Goal: Check status: Check status

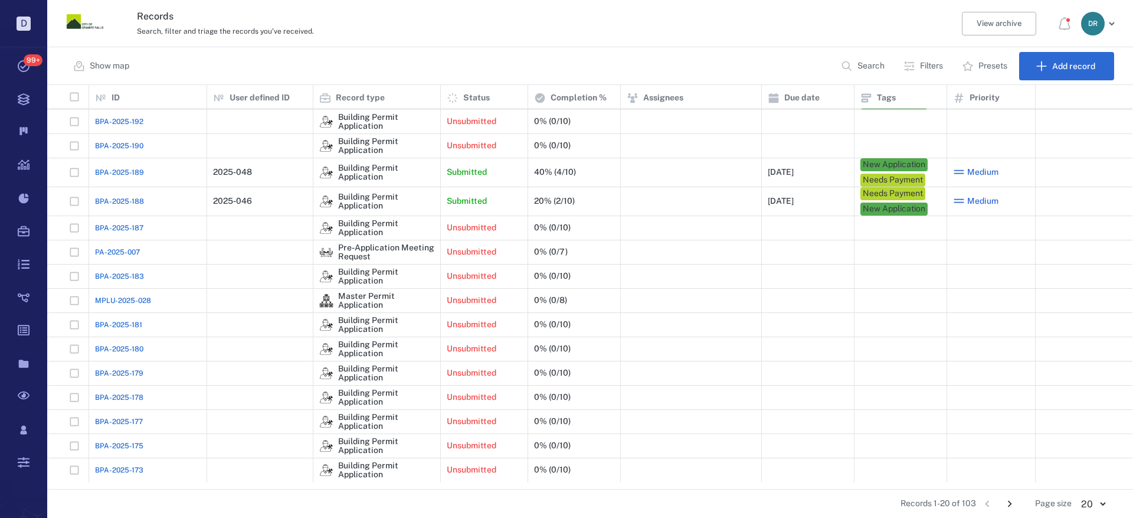
scroll to position [118, 0]
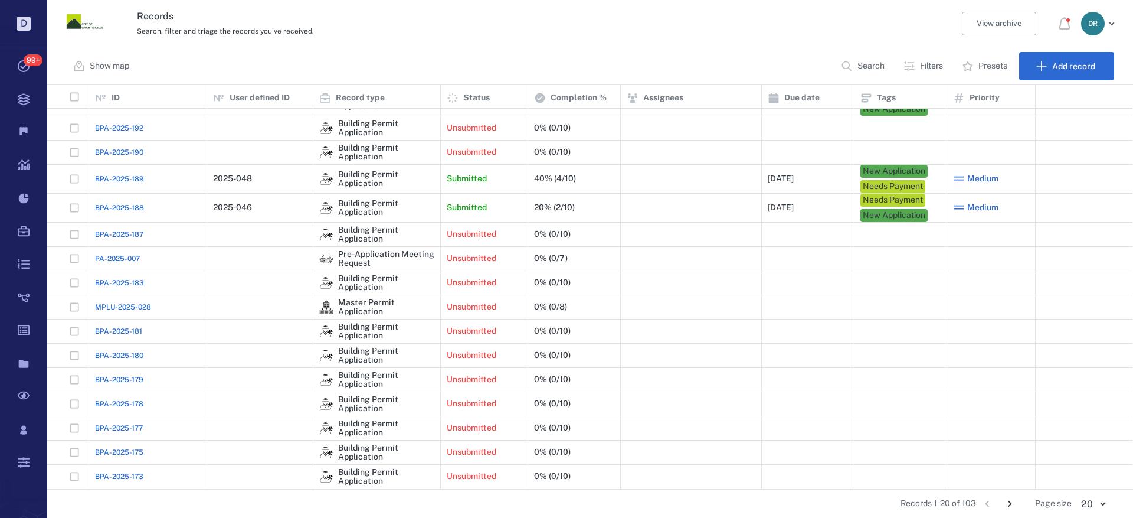
click at [1012, 506] on icon "Go to next page" at bounding box center [1010, 503] width 13 height 13
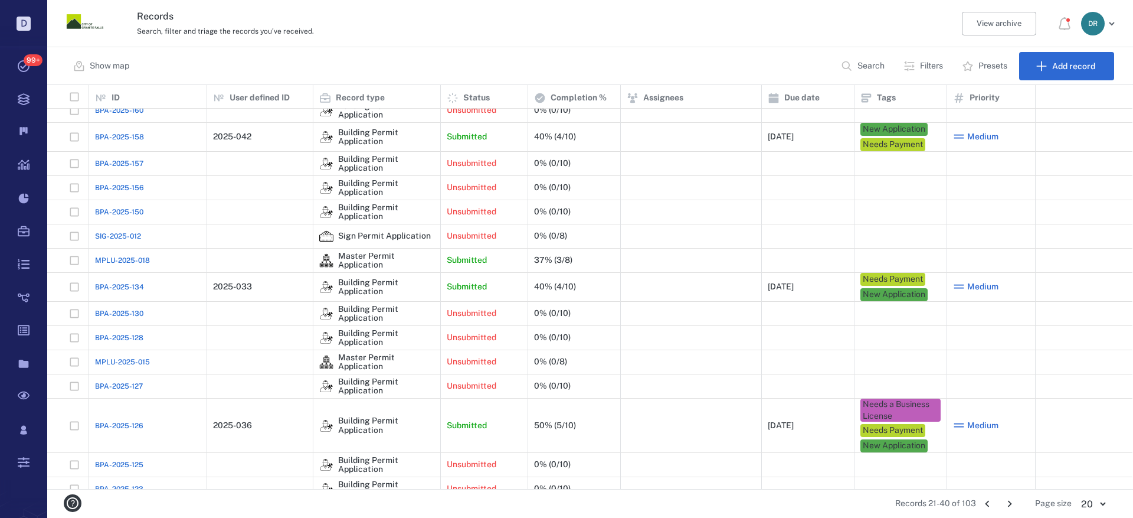
click at [1012, 506] on icon "Go to next page" at bounding box center [1010, 503] width 13 height 13
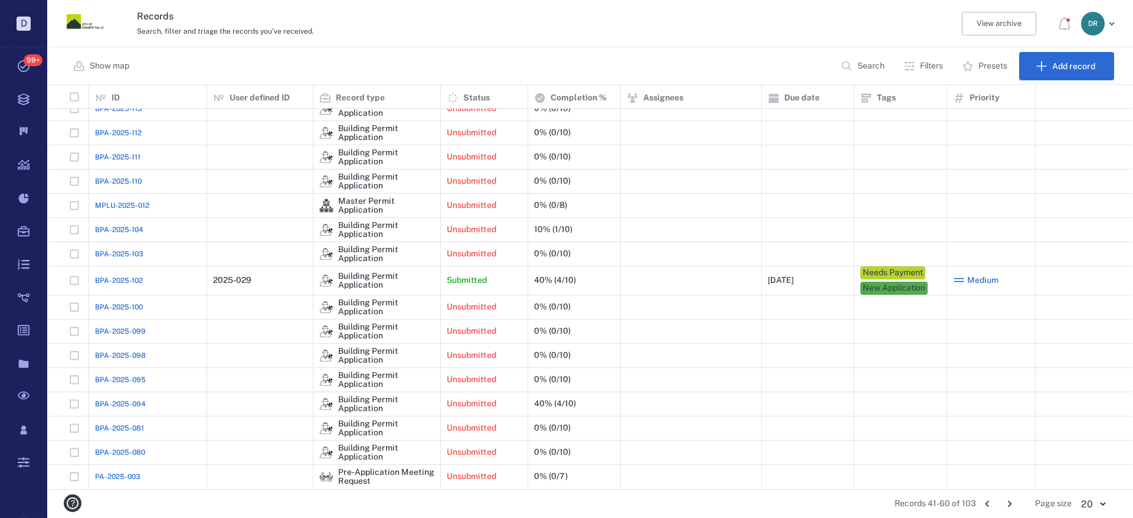
scroll to position [115, 0]
click at [1017, 506] on icon "Go to next page" at bounding box center [1010, 503] width 13 height 13
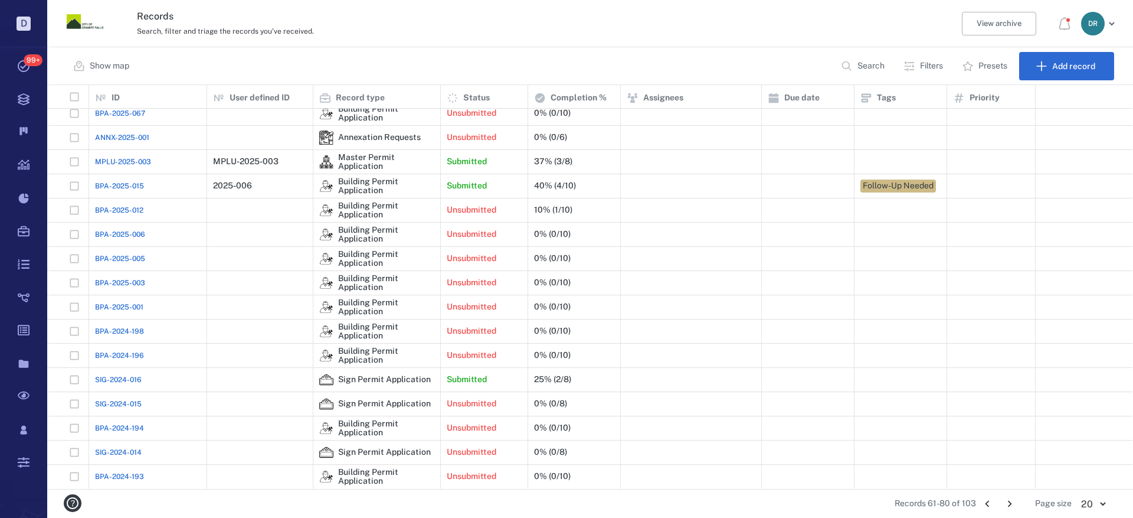
scroll to position [110, 0]
click at [1012, 505] on icon "Go to next page" at bounding box center [1010, 503] width 13 height 13
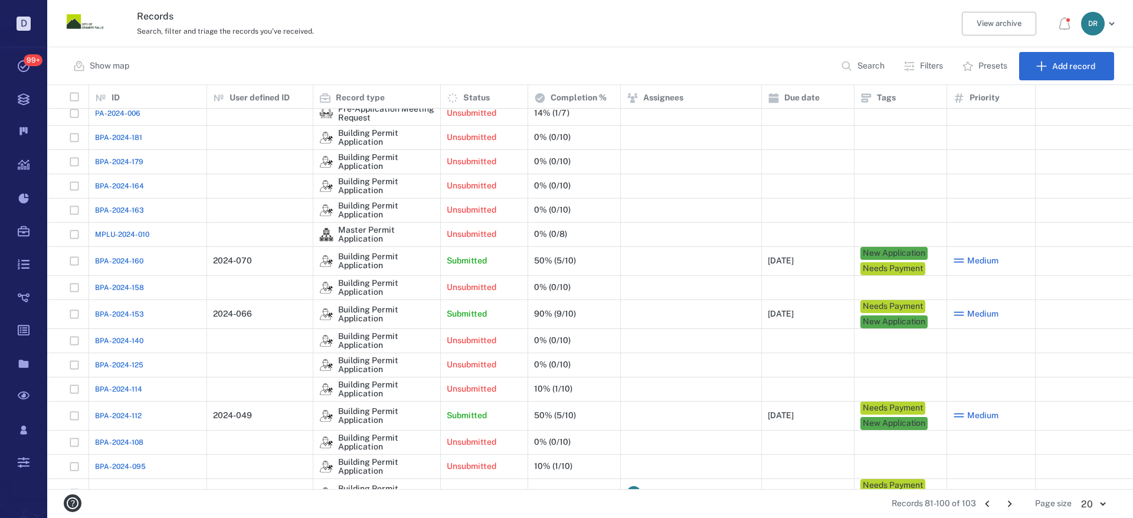
click at [126, 316] on span "BPA-2024-153" at bounding box center [119, 314] width 49 height 11
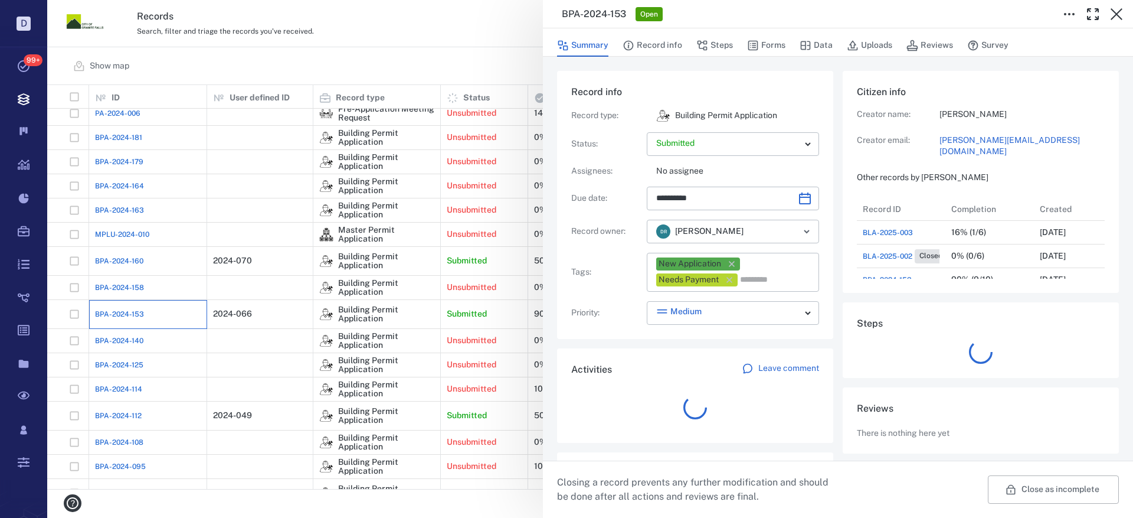
scroll to position [213, 226]
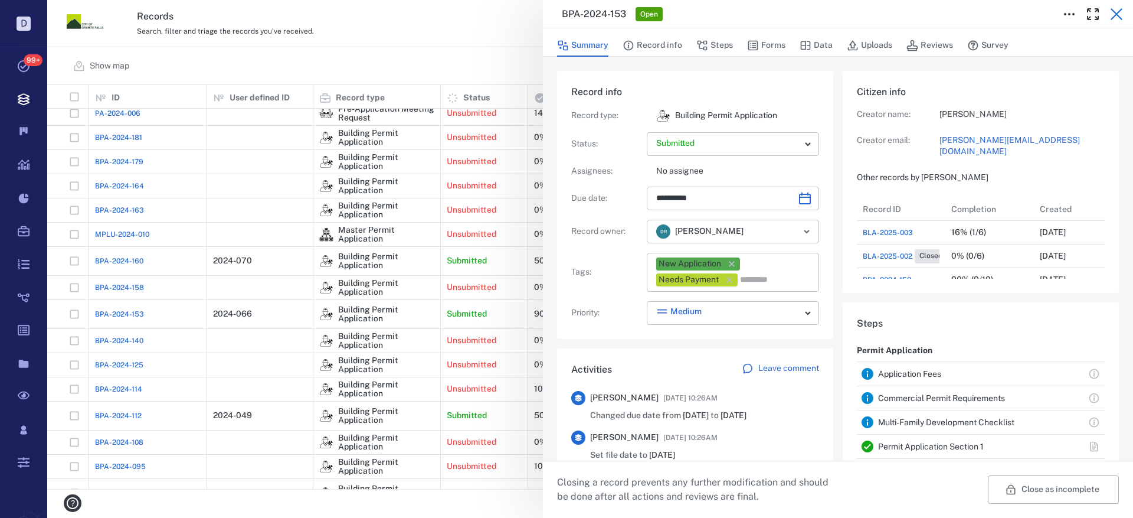
click at [1117, 17] on icon "button" at bounding box center [1117, 14] width 14 height 14
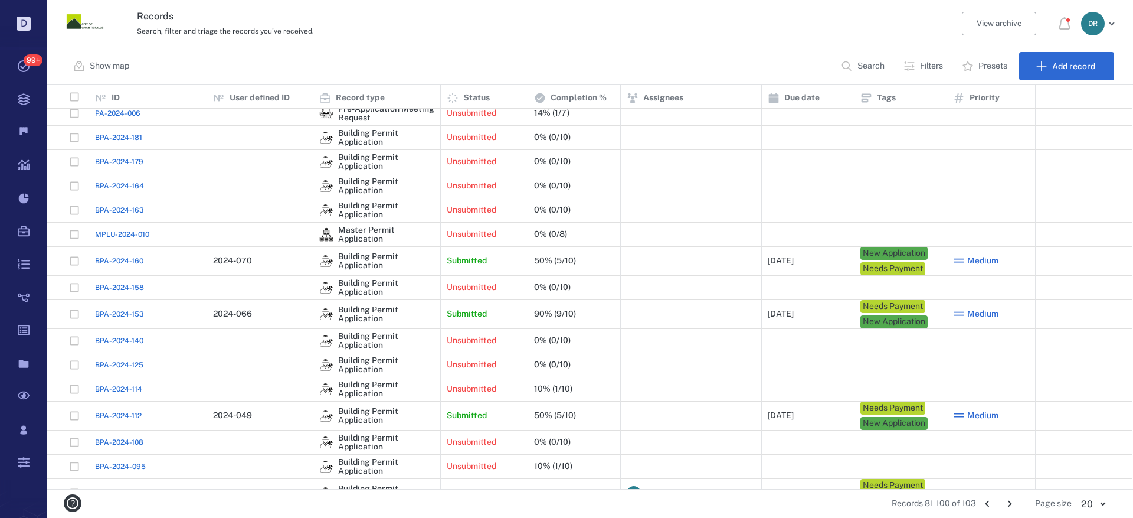
click at [108, 256] on span "BPA-2024-160" at bounding box center [119, 261] width 48 height 11
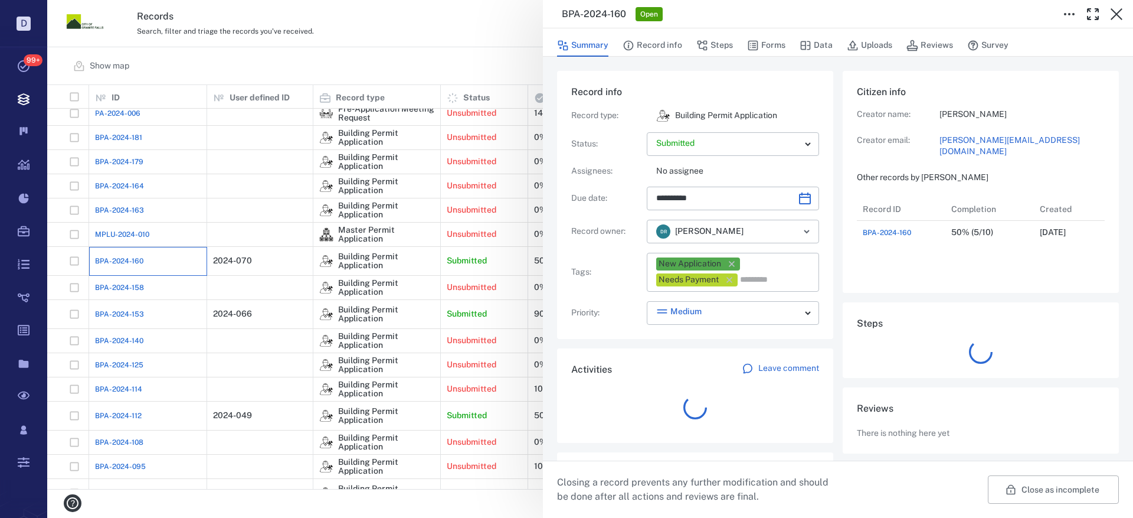
scroll to position [47, 234]
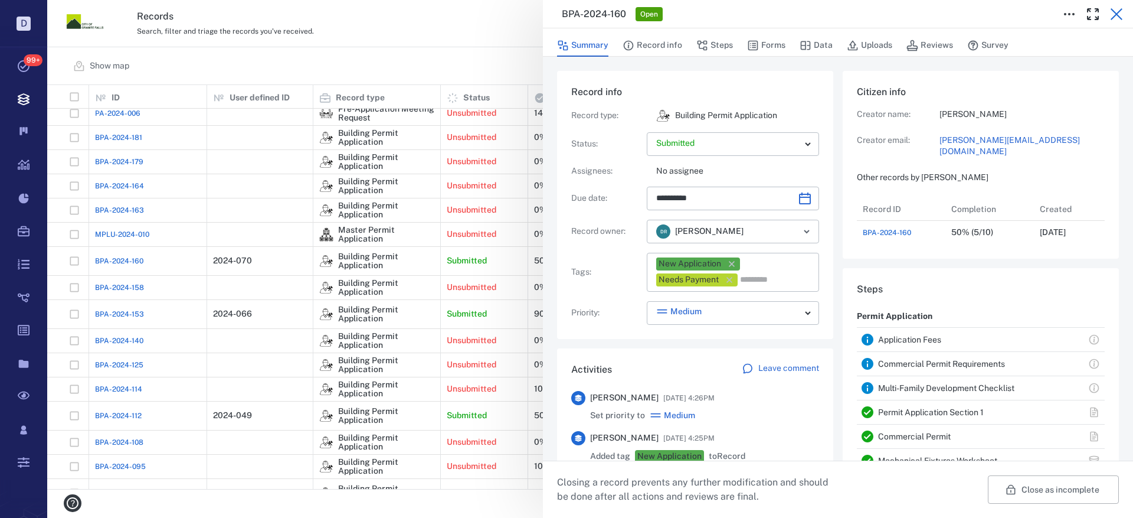
click at [1116, 8] on icon "button" at bounding box center [1117, 14] width 14 height 14
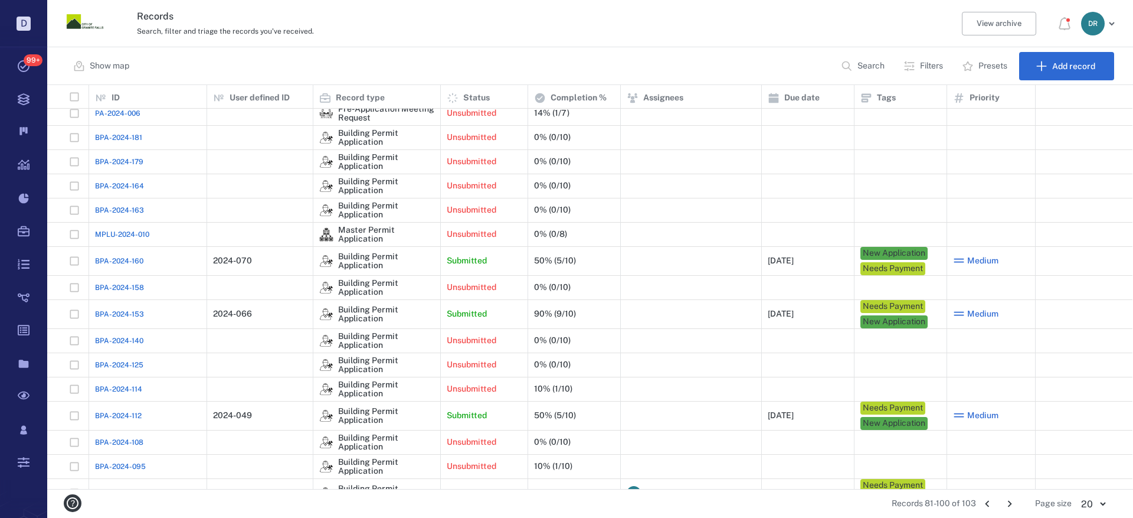
scroll to position [129, 0]
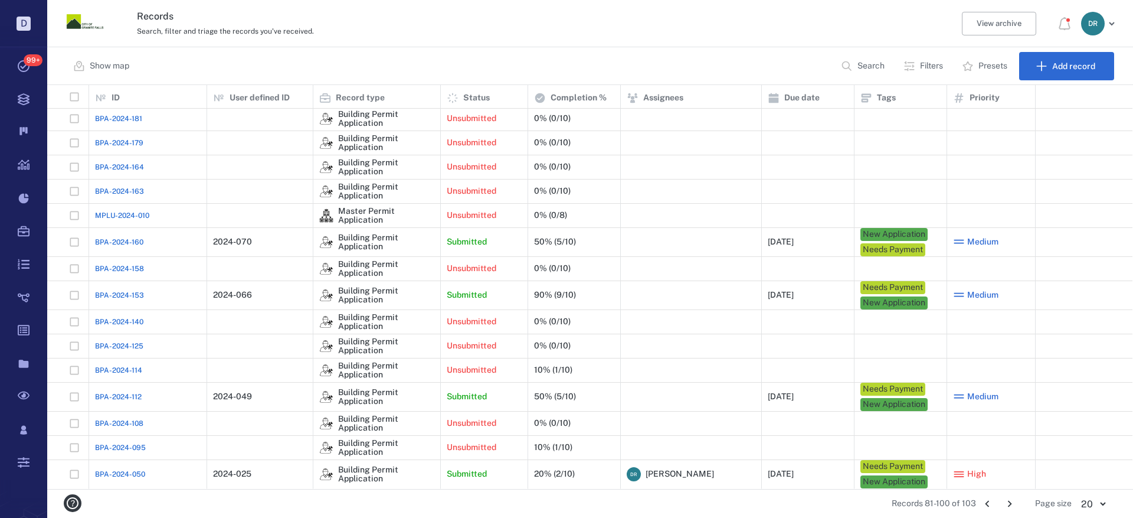
click at [107, 391] on span "BPA-2024-112" at bounding box center [118, 396] width 47 height 11
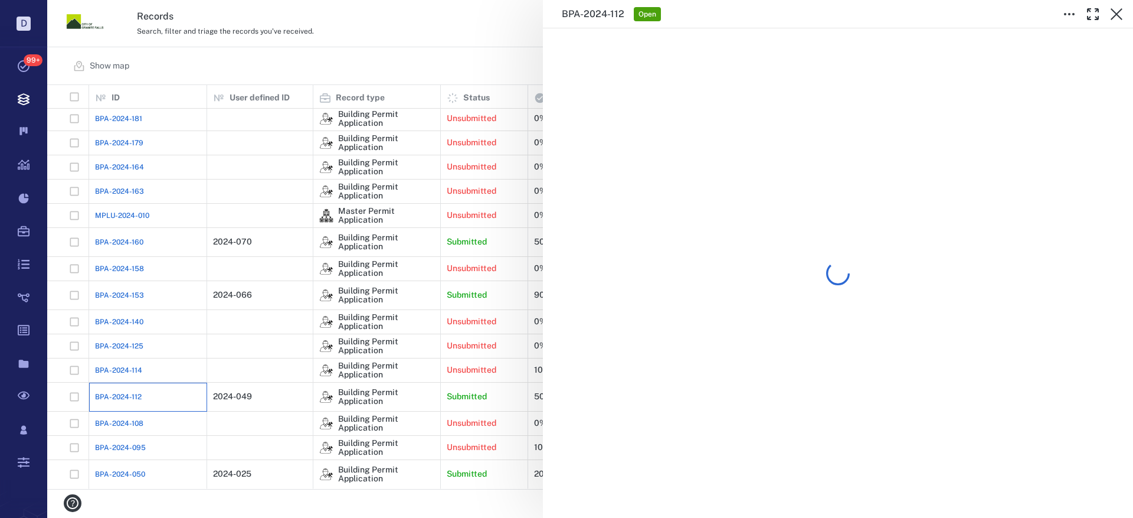
scroll to position [105, 0]
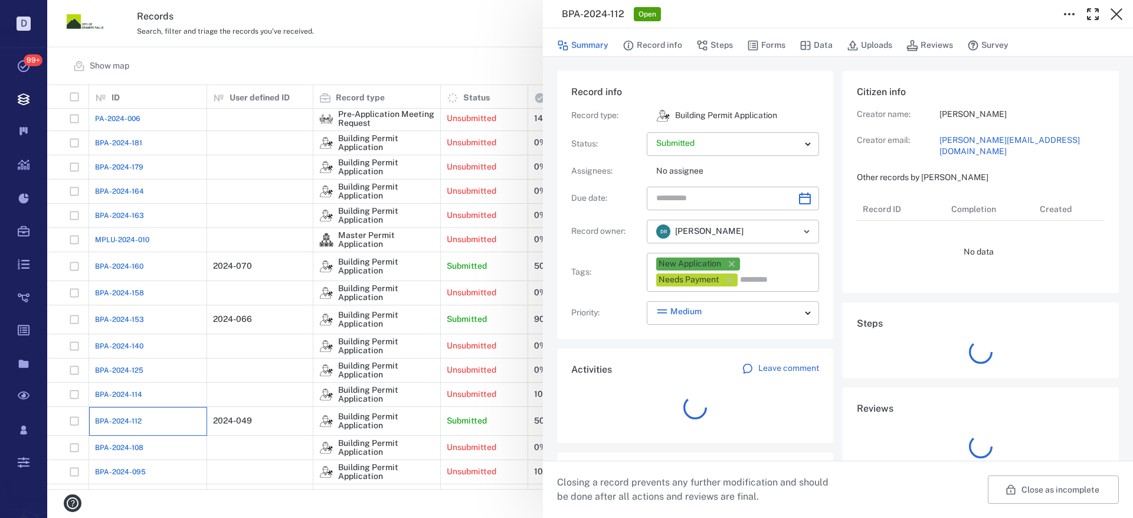
type input "**********"
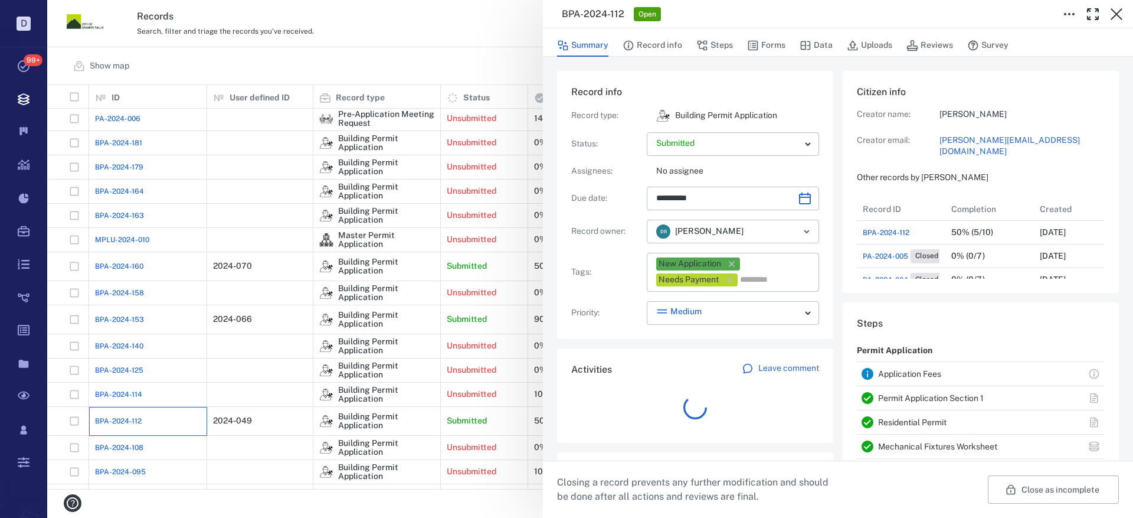
scroll to position [94, 226]
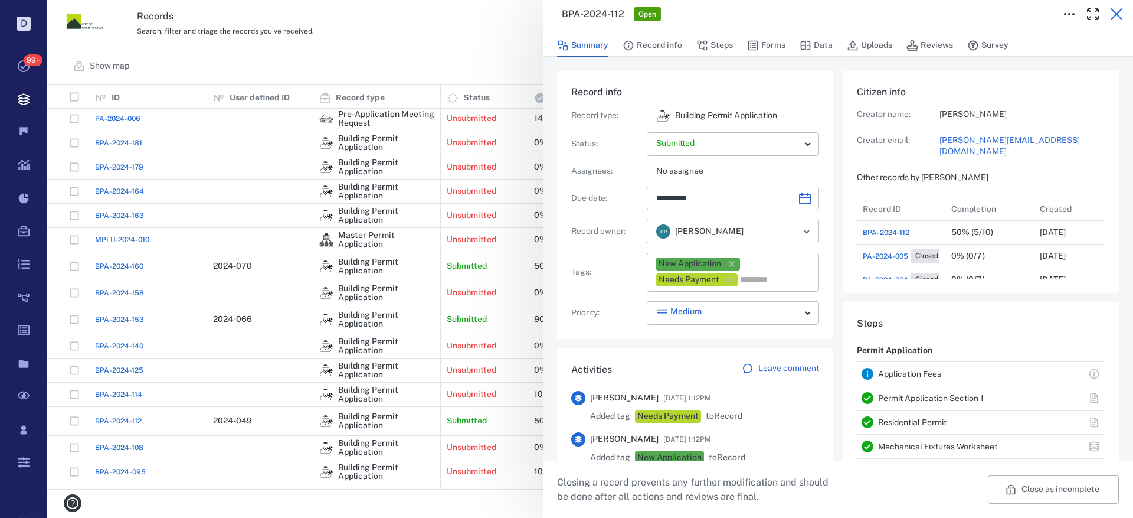
click at [1117, 9] on icon "button" at bounding box center [1117, 14] width 14 height 14
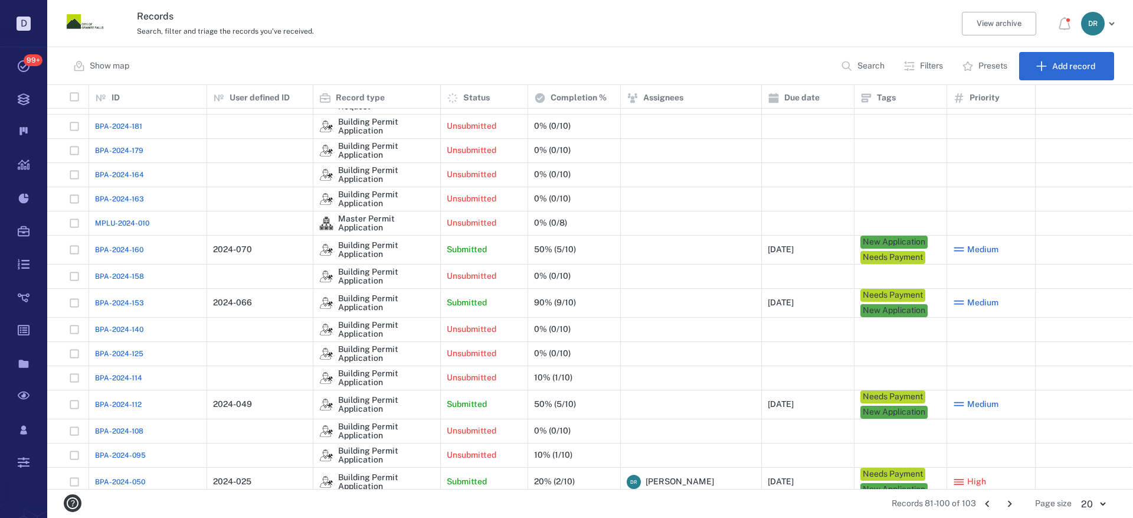
scroll to position [129, 0]
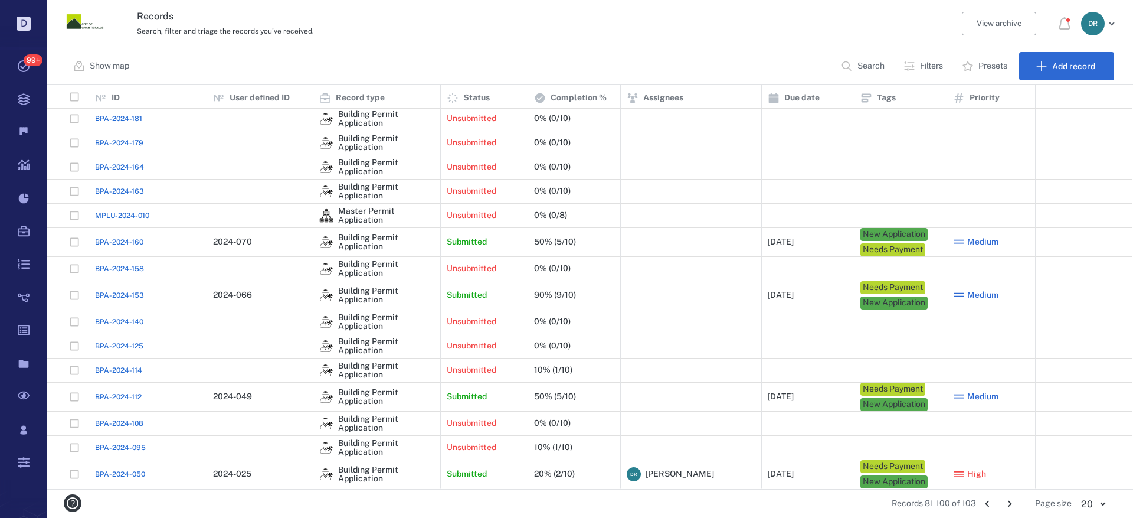
click at [138, 473] on span "BPA-2024-050" at bounding box center [120, 474] width 50 height 11
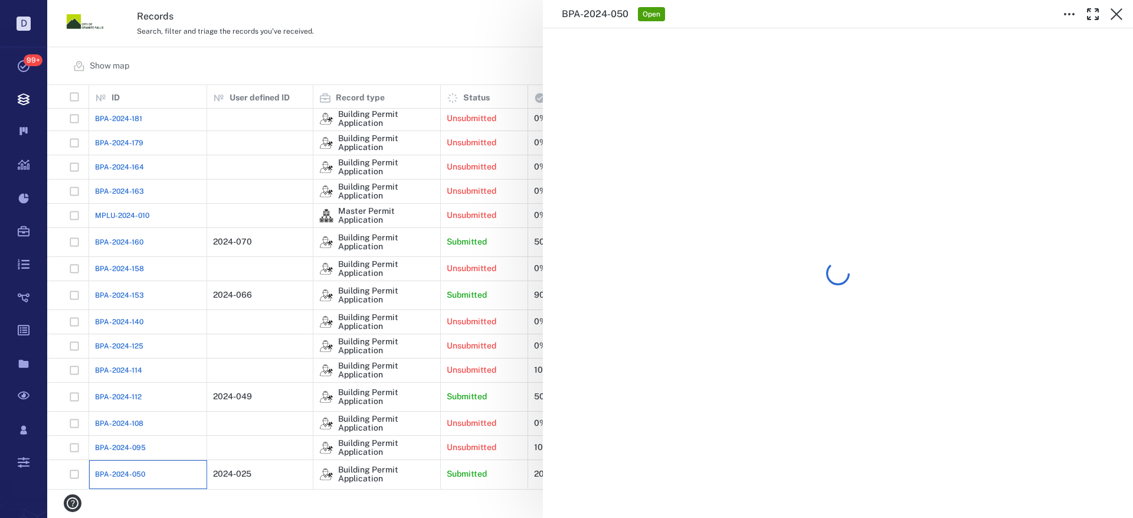
scroll to position [105, 0]
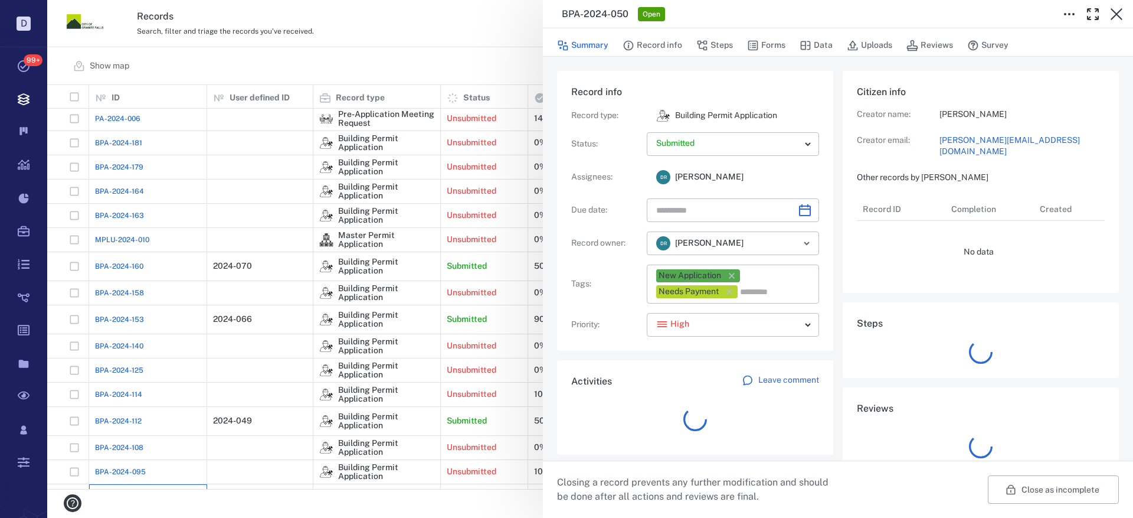
type input "**********"
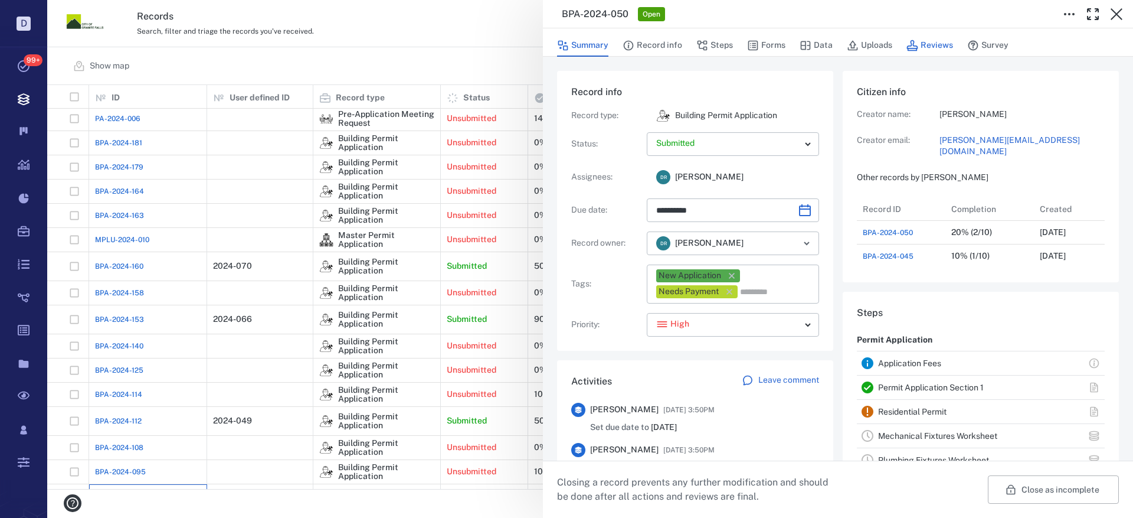
scroll to position [71, 234]
click at [1119, 13] on icon "button" at bounding box center [1117, 14] width 12 height 12
